Goal: Task Accomplishment & Management: Complete application form

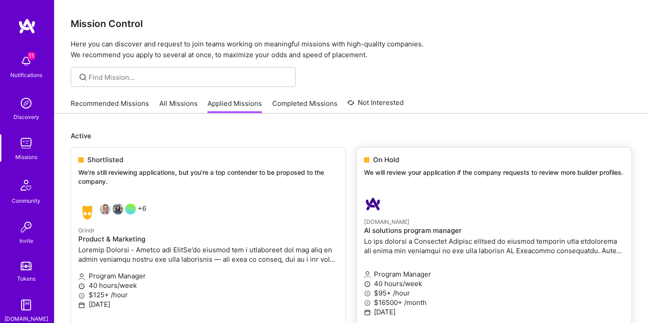
click at [436, 190] on link "[DOMAIN_NAME] AI solutions program manager Program Manager 40 hours/week $95+ /…" at bounding box center [494, 273] width 274 height 170
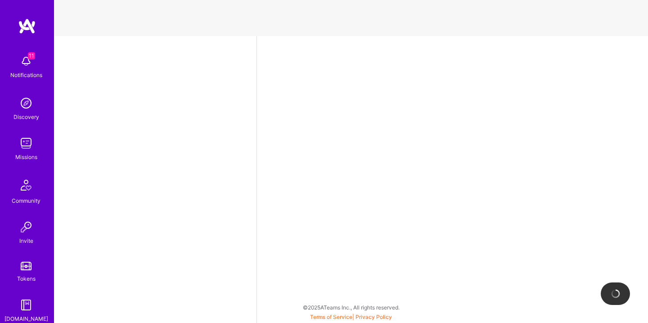
select select "US"
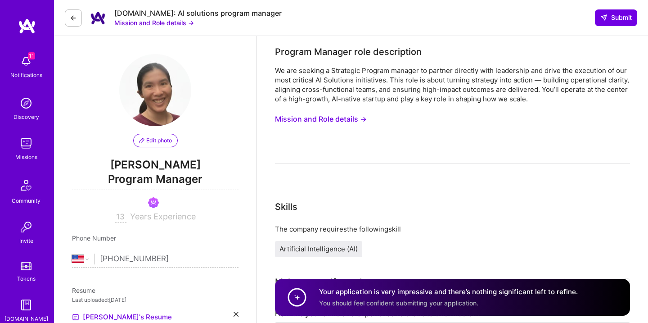
click at [348, 117] on button "Mission and Role details →" at bounding box center [321, 119] width 92 height 17
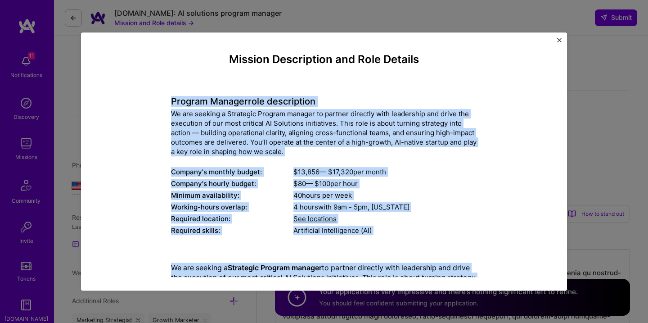
drag, startPoint x: 361, startPoint y: 254, endPoint x: 168, endPoint y: 98, distance: 247.6
copy div "Loremip Dolorsi amet consectetur Ad eli seddoei t Incididun Utlabor etdolor ma …"
